Goal: Information Seeking & Learning: Check status

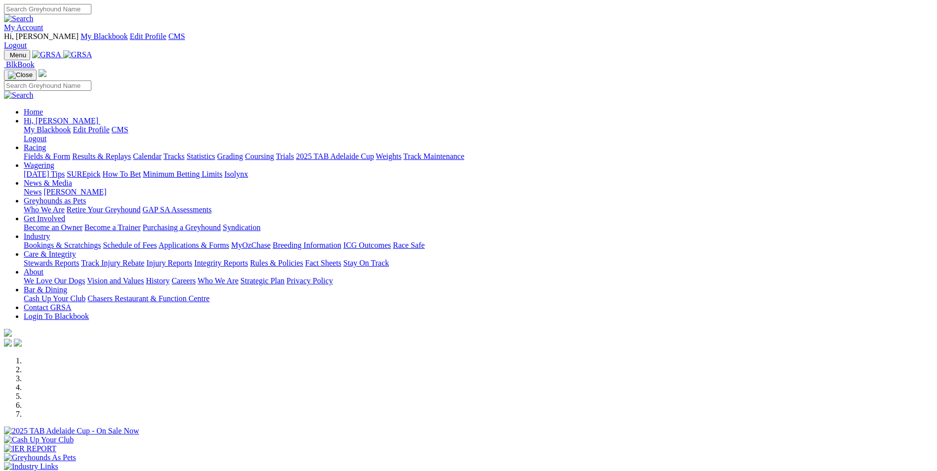
click at [79, 259] on link "Stewards Reports" at bounding box center [51, 263] width 55 height 8
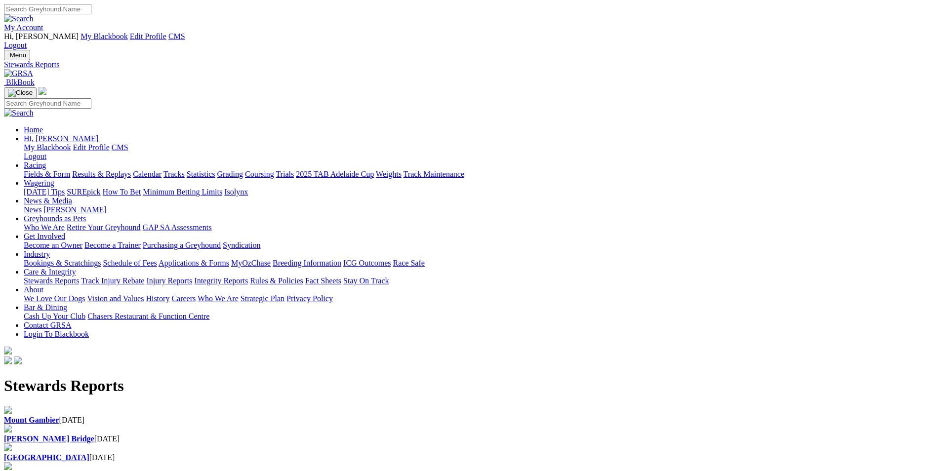
click at [238, 416] on div "Mount Gambier 24 Aug 2025" at bounding box center [468, 420] width 929 height 9
click at [12, 406] on img at bounding box center [8, 410] width 8 height 8
click at [59, 471] on b "Mount Gambier" at bounding box center [31, 476] width 55 height 8
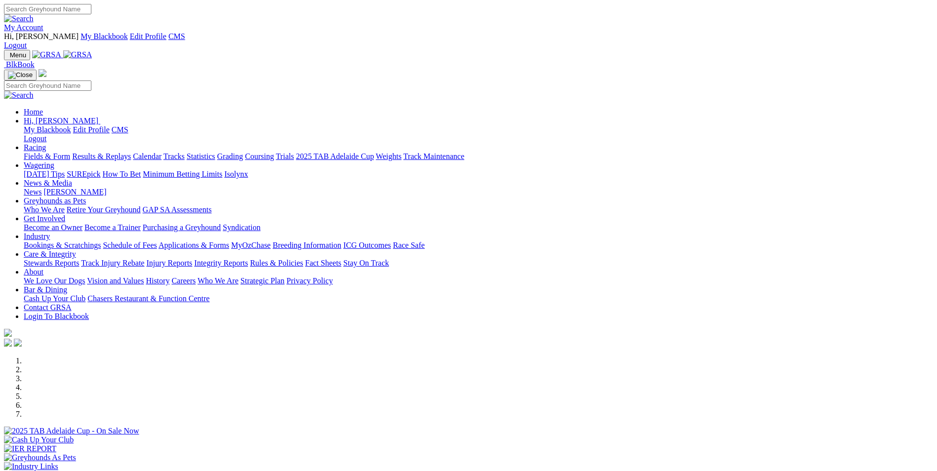
scroll to position [922, 0]
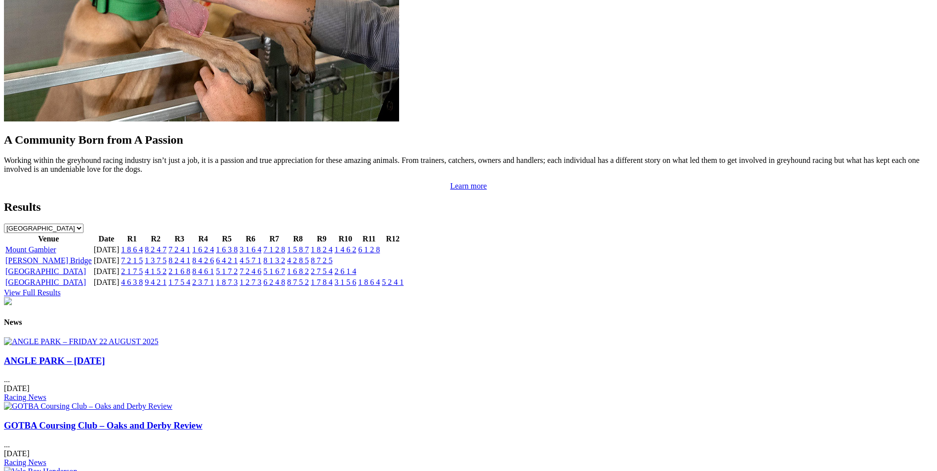
click at [261, 267] on link "7 2 4 6" at bounding box center [250, 271] width 22 height 8
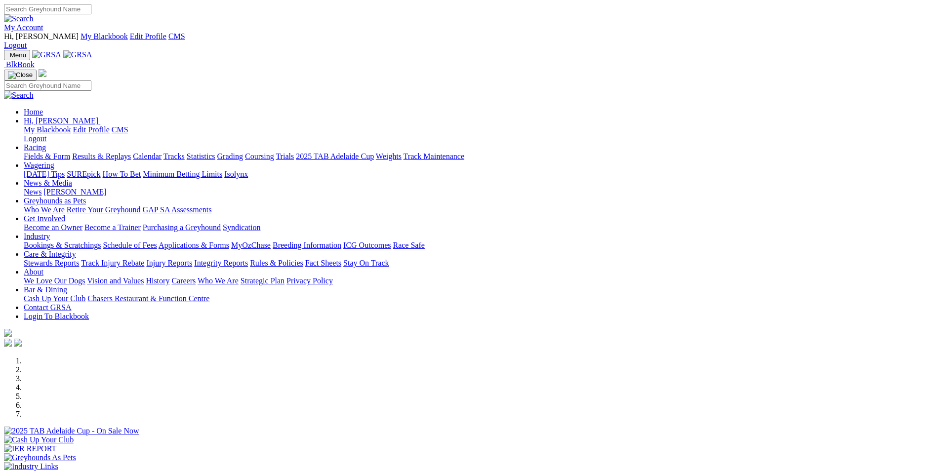
scroll to position [925, 0]
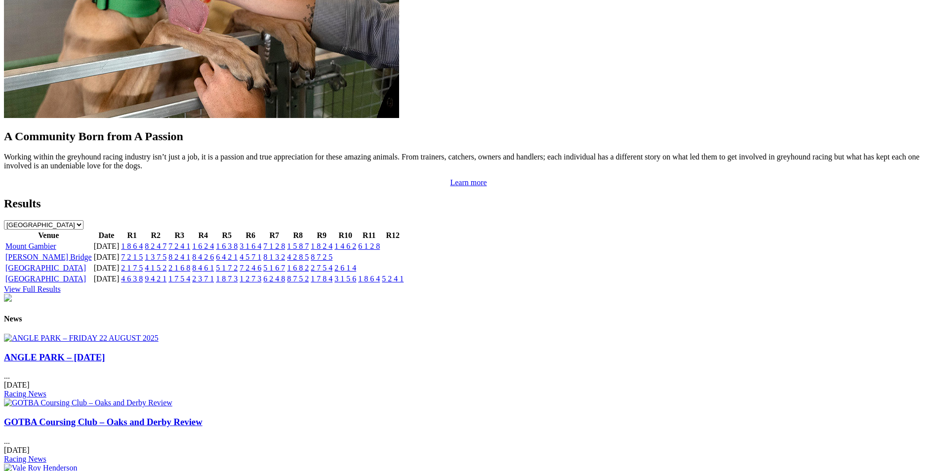
drag, startPoint x: 0, startPoint y: 0, endPoint x: 410, endPoint y: 147, distance: 435.5
click at [238, 275] on link "1 8 7 3" at bounding box center [227, 279] width 22 height 8
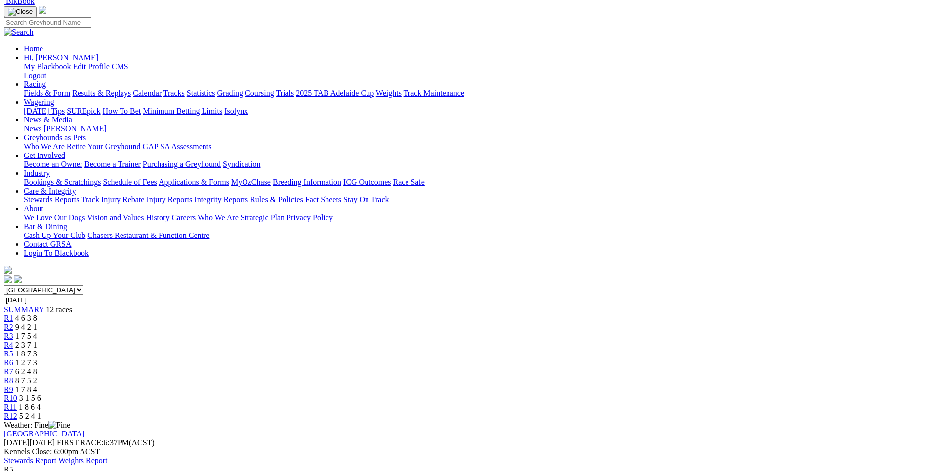
scroll to position [115, 0]
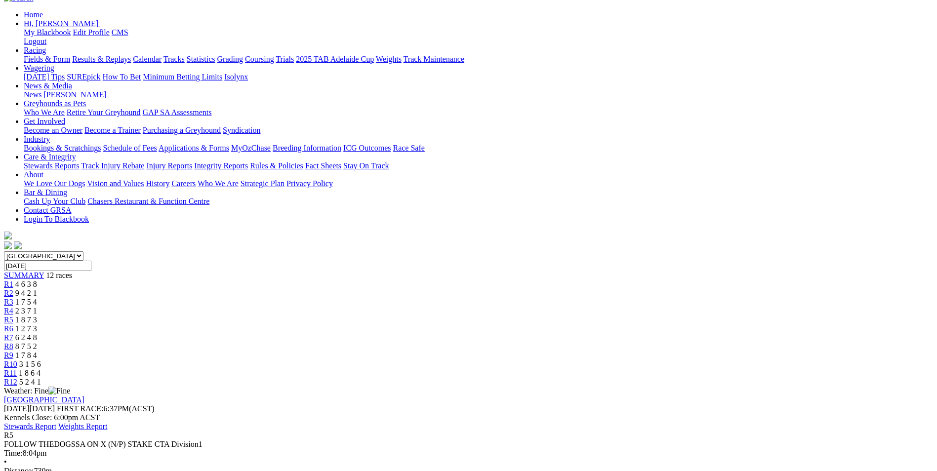
click at [13, 324] on span "R6" at bounding box center [8, 328] width 9 height 8
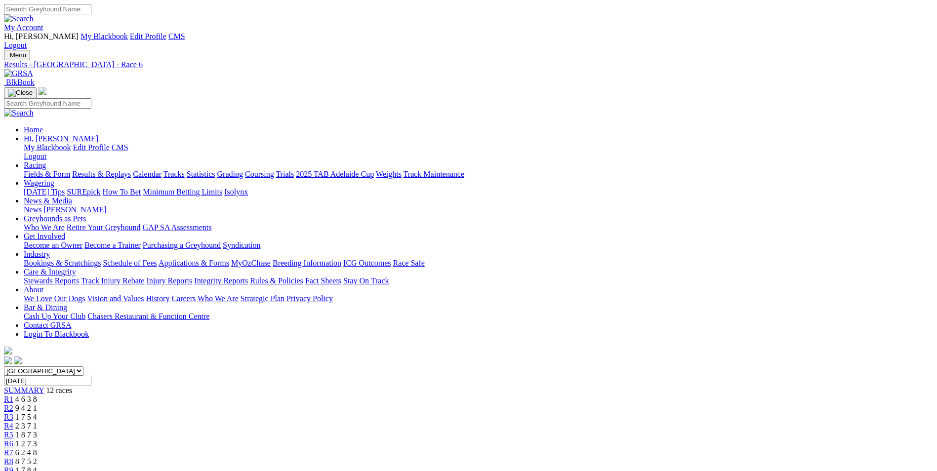
click at [37, 448] on span "6 2 4 8" at bounding box center [26, 452] width 22 height 8
drag, startPoint x: 582, startPoint y: 26, endPoint x: 636, endPoint y: 58, distance: 62.7
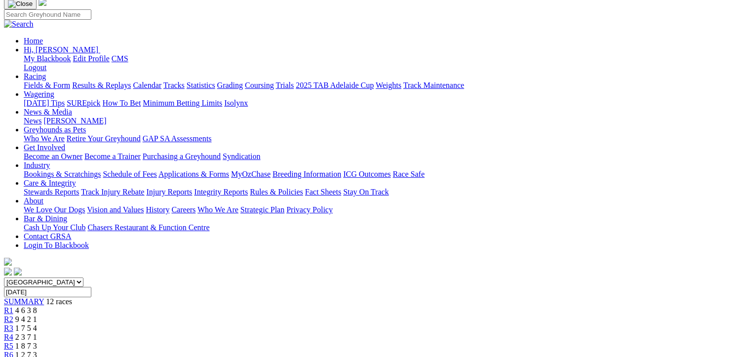
scroll to position [115, 0]
